Goal: Information Seeking & Learning: Learn about a topic

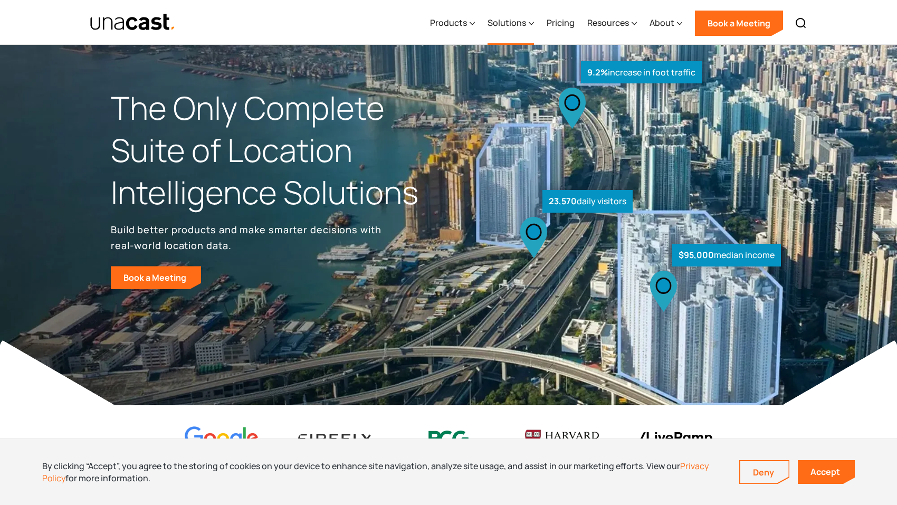
click at [518, 24] on div "Solutions" at bounding box center [507, 22] width 39 height 13
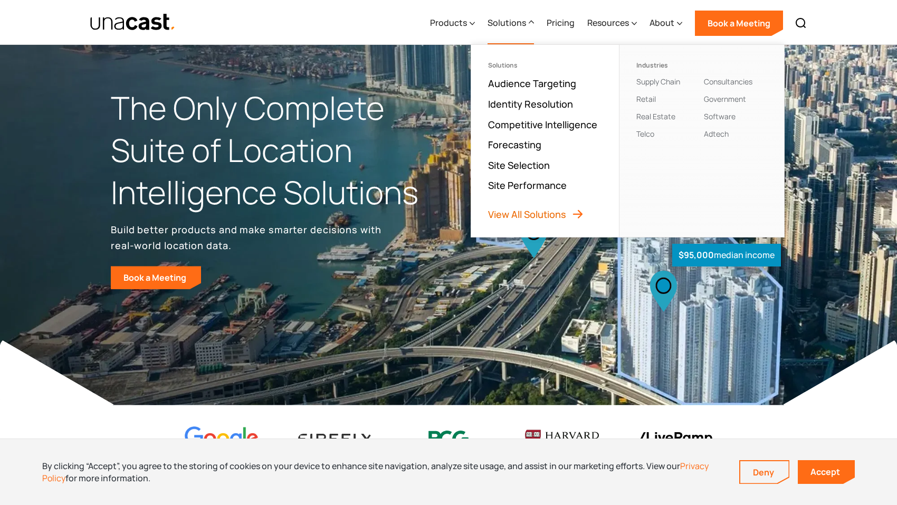
click at [545, 216] on link "View All Solutions" at bounding box center [536, 214] width 96 height 13
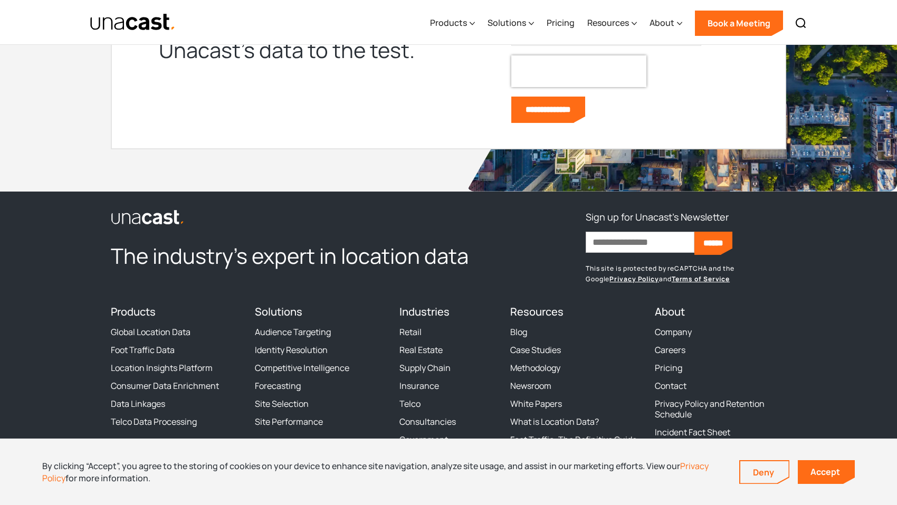
scroll to position [1227, 0]
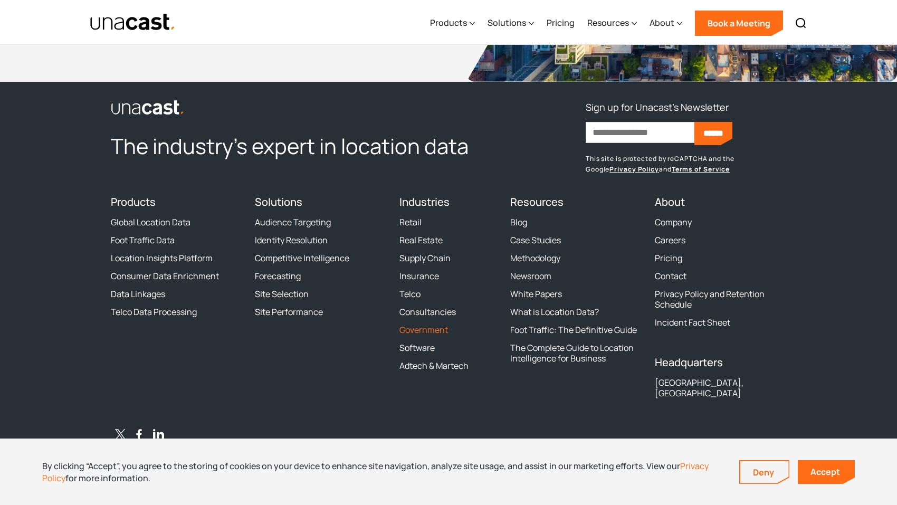
click at [438, 335] on link "Government" at bounding box center [424, 330] width 49 height 11
